Goal: Task Accomplishment & Management: Use online tool/utility

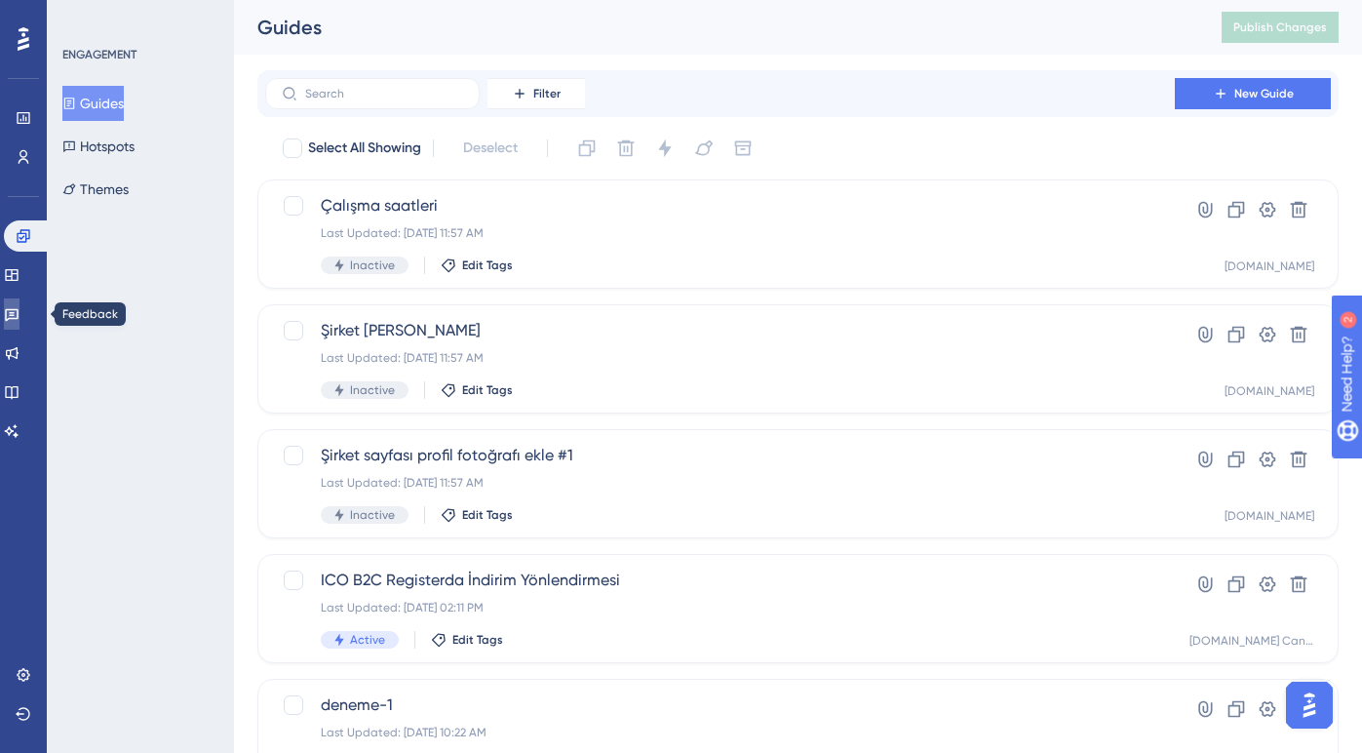
click at [20, 308] on icon at bounding box center [12, 314] width 16 height 16
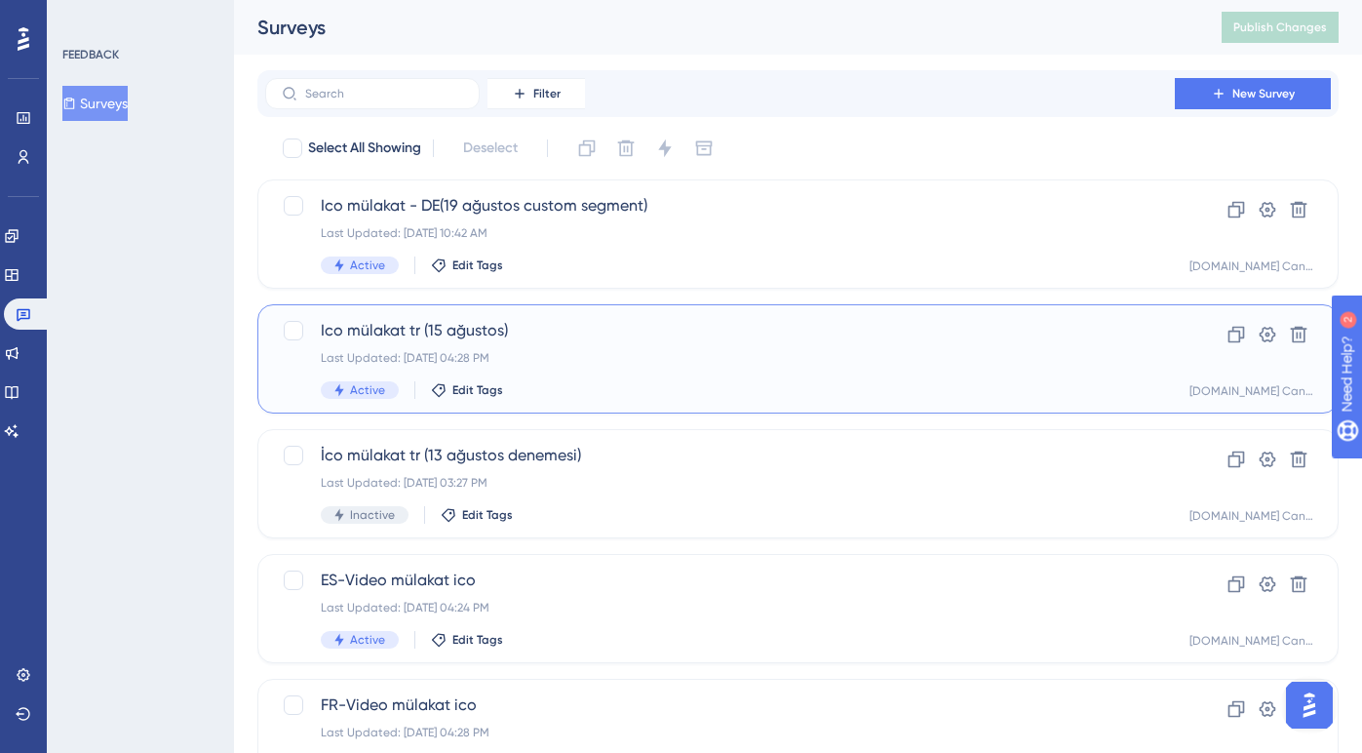
click at [606, 338] on span "Ico mülakat tr (15 ağustos)" at bounding box center [720, 330] width 799 height 23
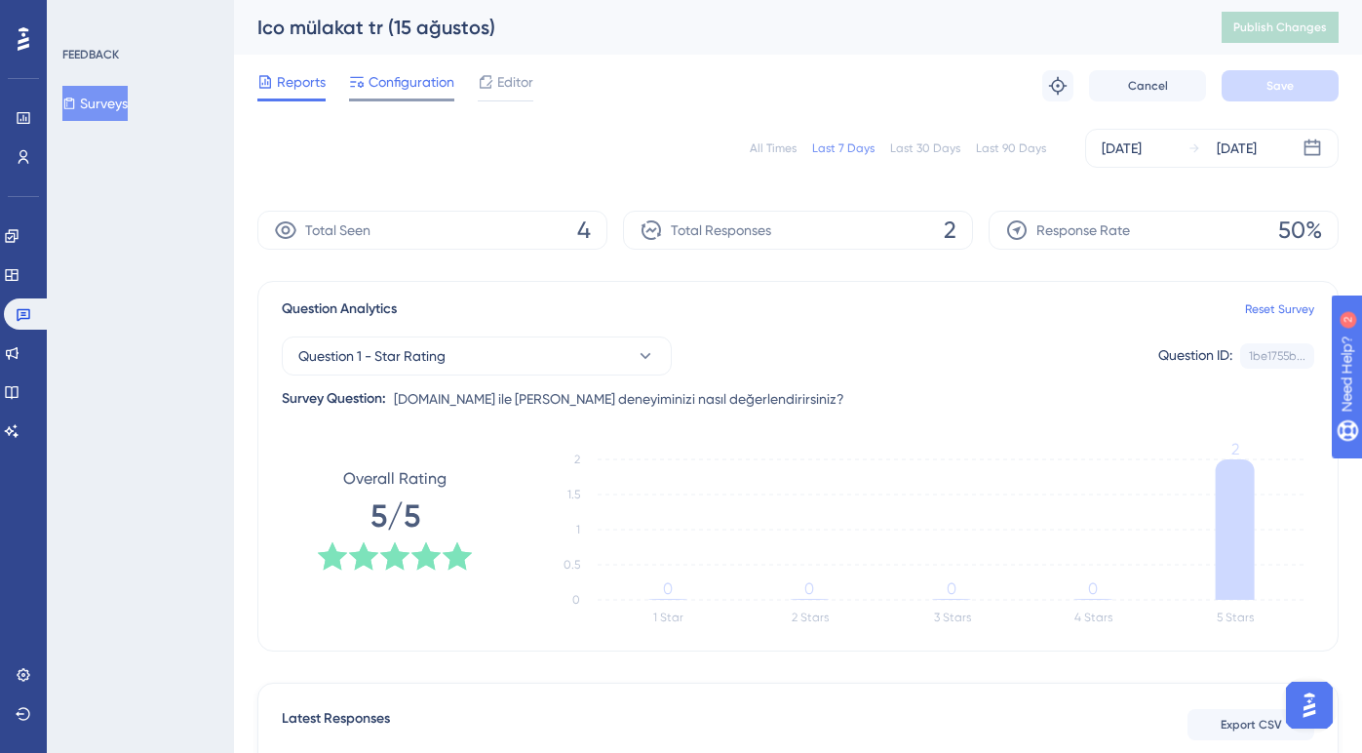
click at [404, 87] on span "Configuration" at bounding box center [412, 81] width 86 height 23
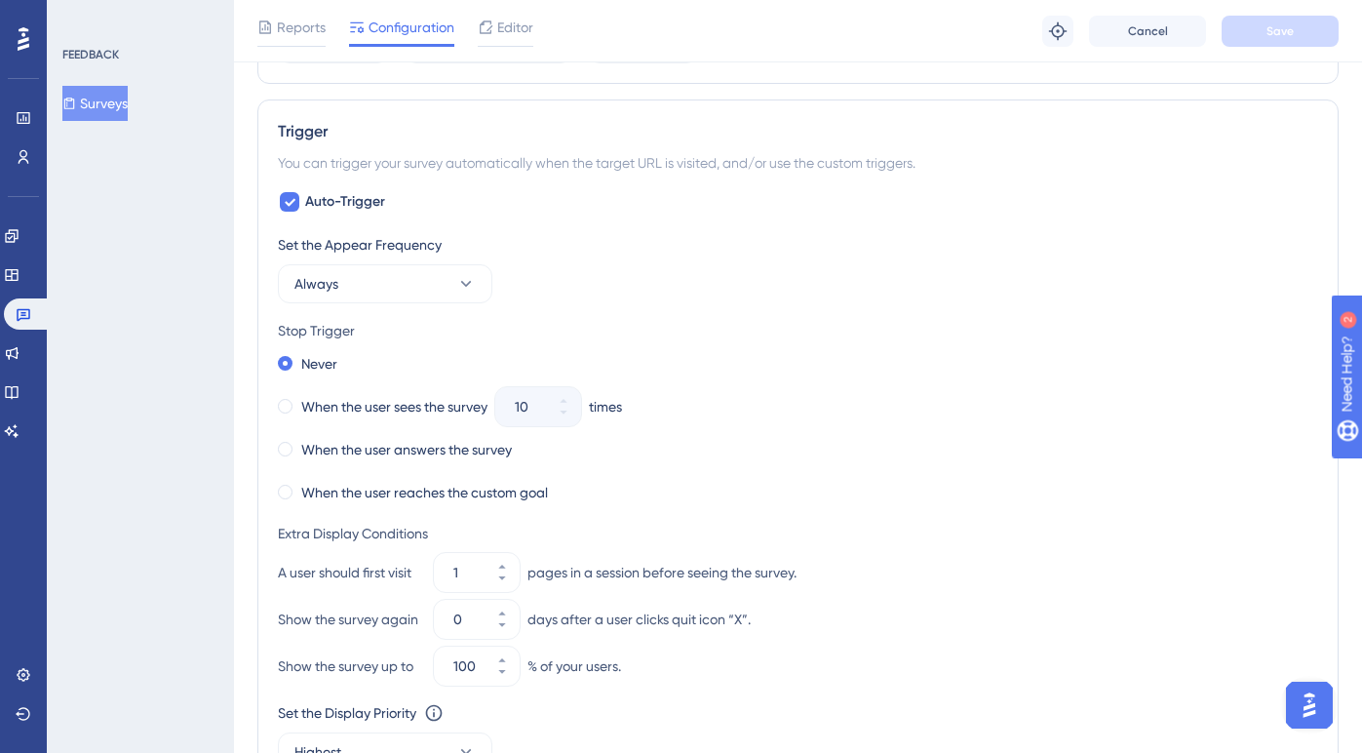
scroll to position [878, 0]
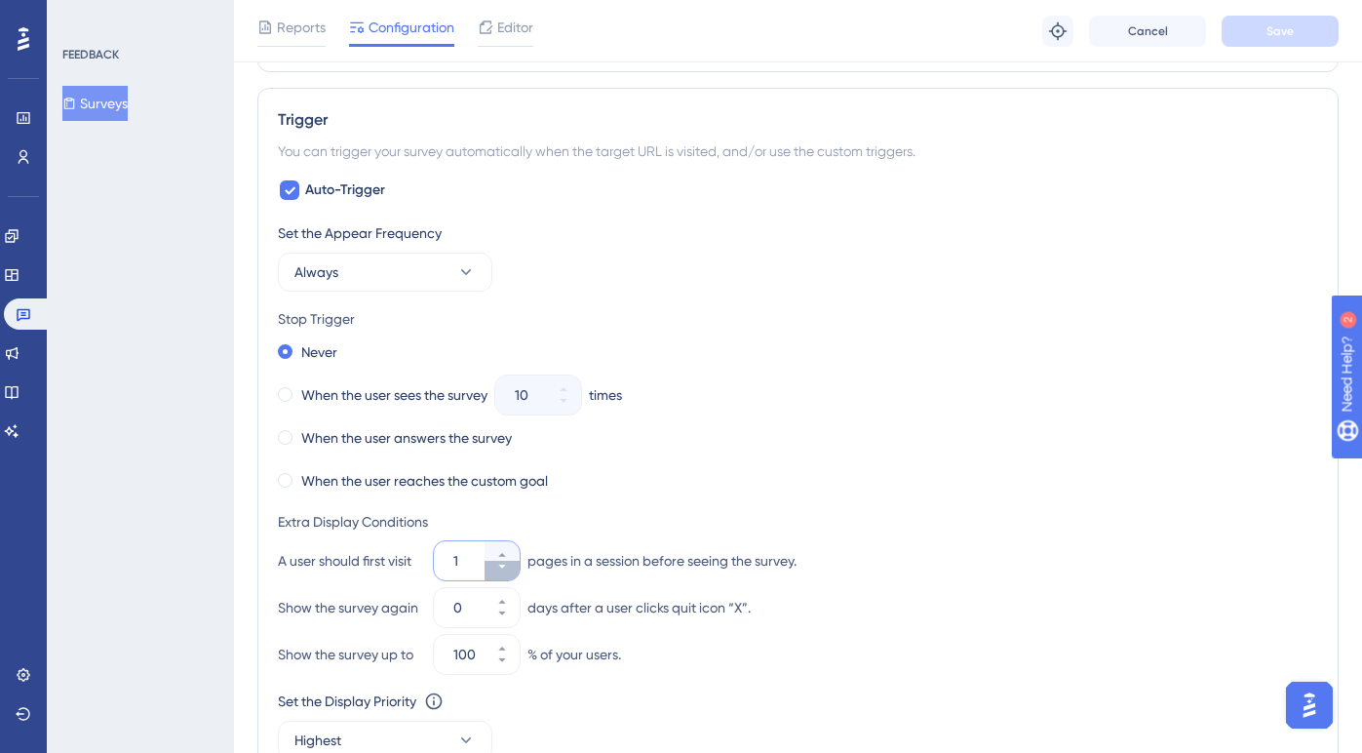
click at [501, 565] on icon at bounding box center [501, 567] width 7 height 4
type input "1"
click at [559, 524] on div "Extra Display Conditions" at bounding box center [798, 521] width 1040 height 23
click at [35, 310] on link at bounding box center [27, 313] width 47 height 31
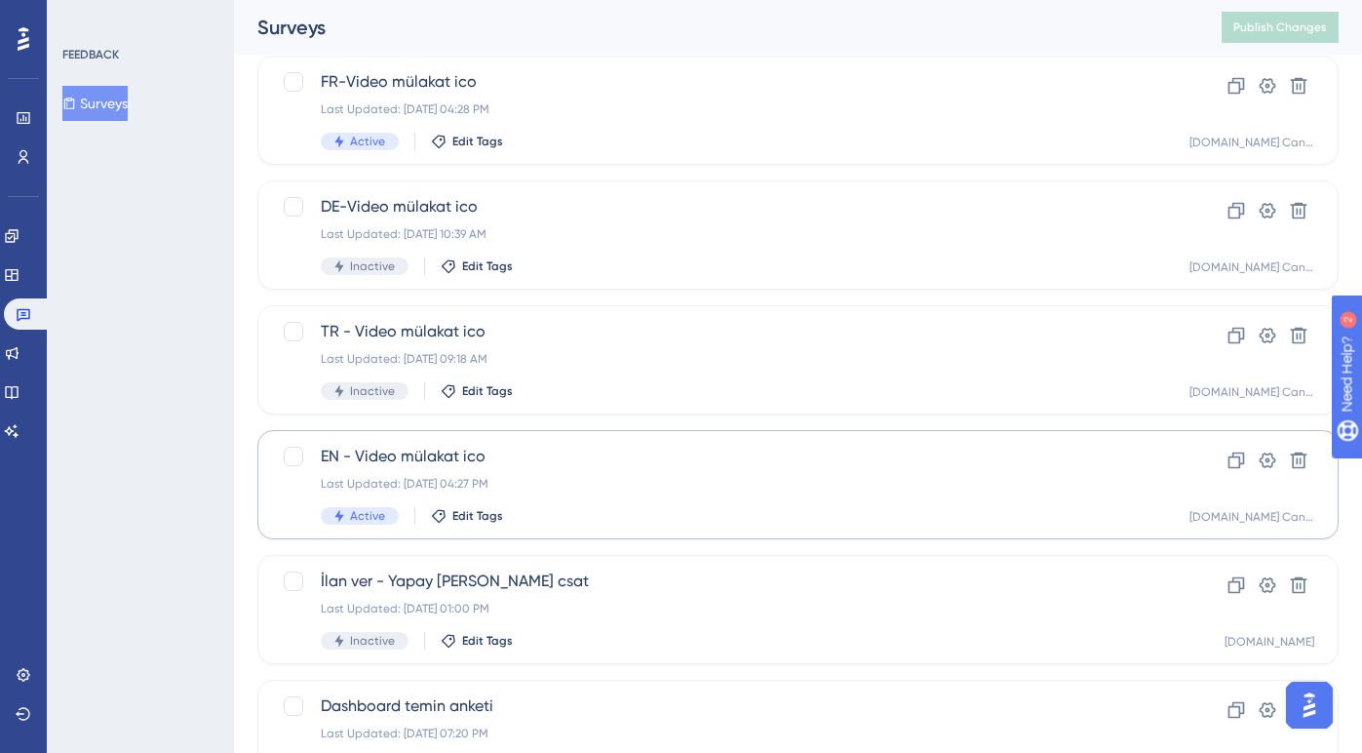
scroll to position [626, 0]
click at [529, 457] on span "EN - Video mülakat ico" at bounding box center [720, 453] width 799 height 23
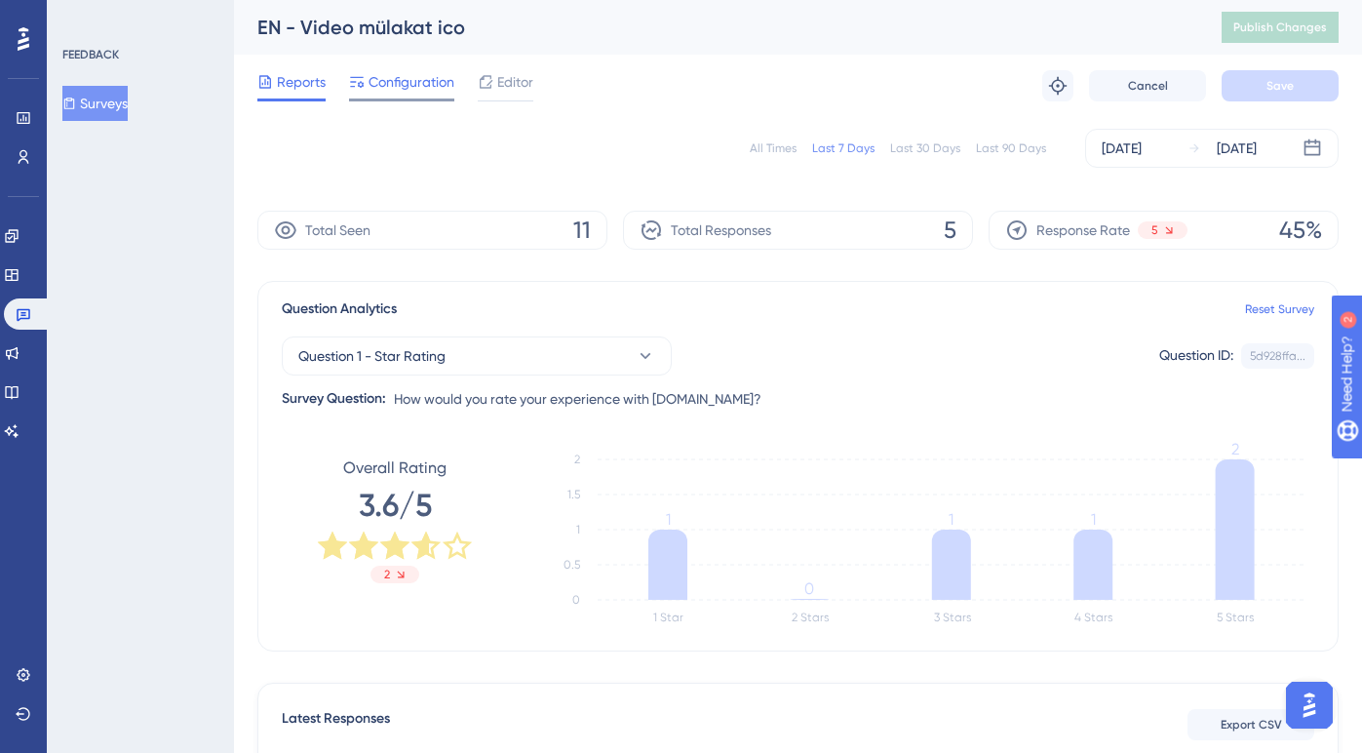
click at [378, 90] on span "Configuration" at bounding box center [412, 81] width 86 height 23
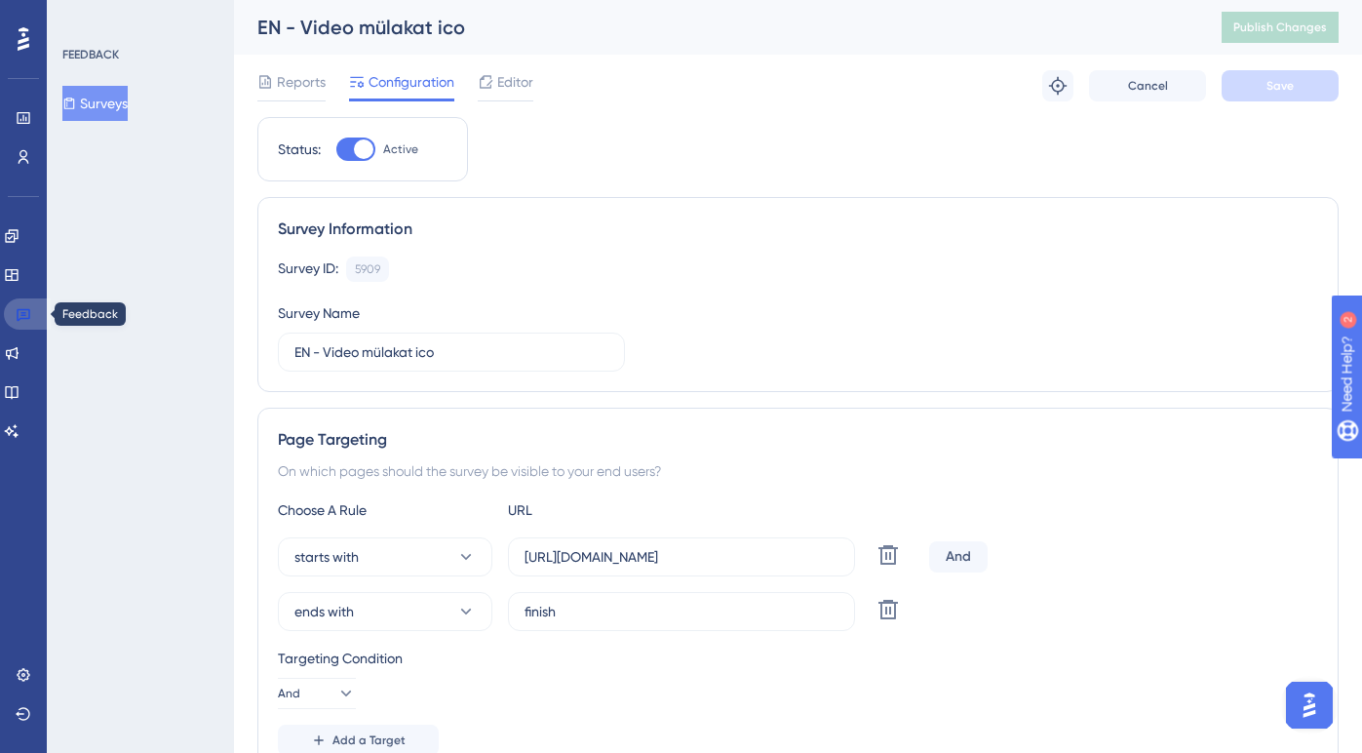
click at [21, 303] on link at bounding box center [27, 313] width 47 height 31
